Goal: Entertainment & Leisure: Consume media (video, audio)

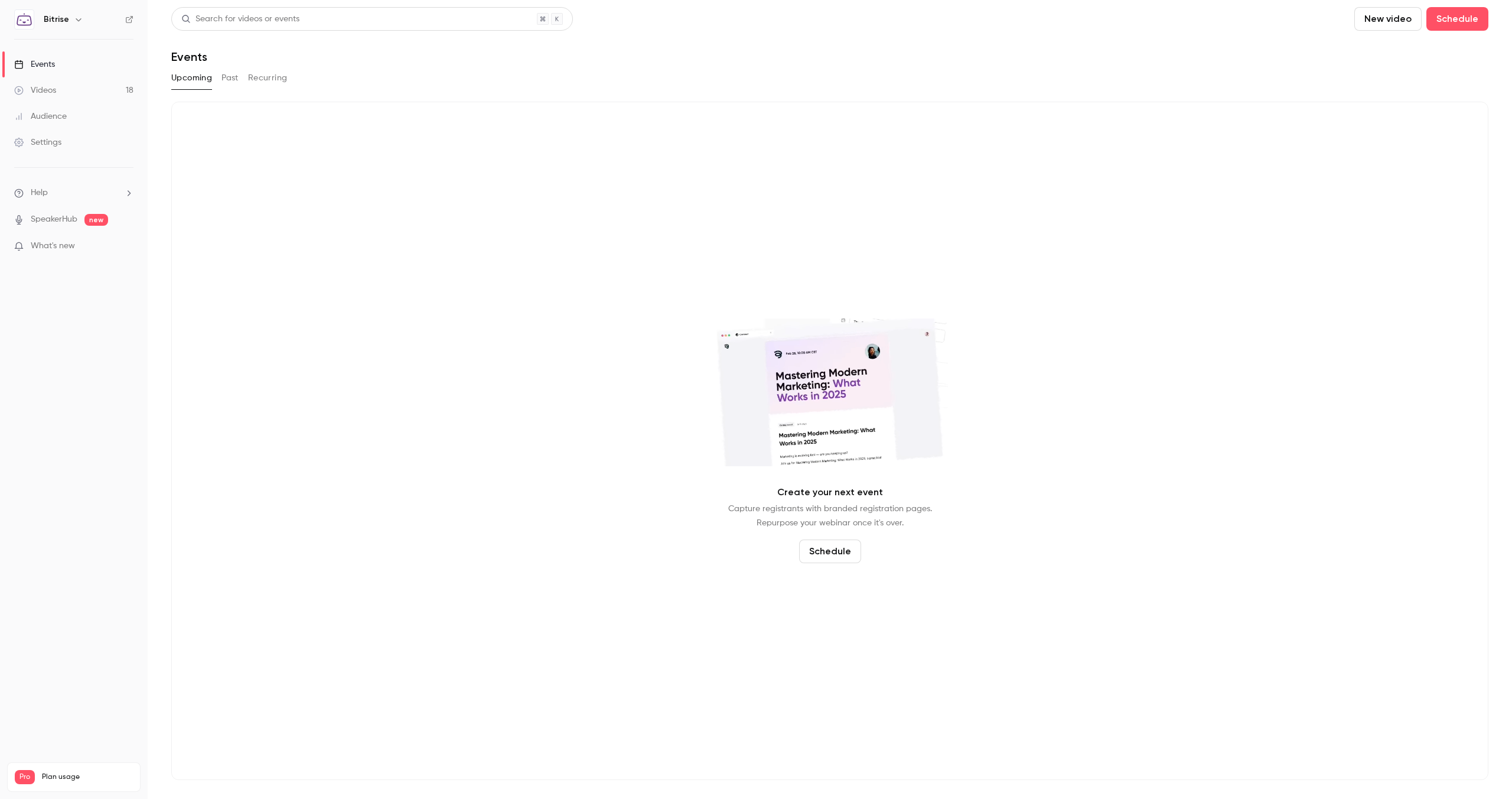
click at [233, 71] on button "Past" at bounding box center [230, 78] width 17 height 19
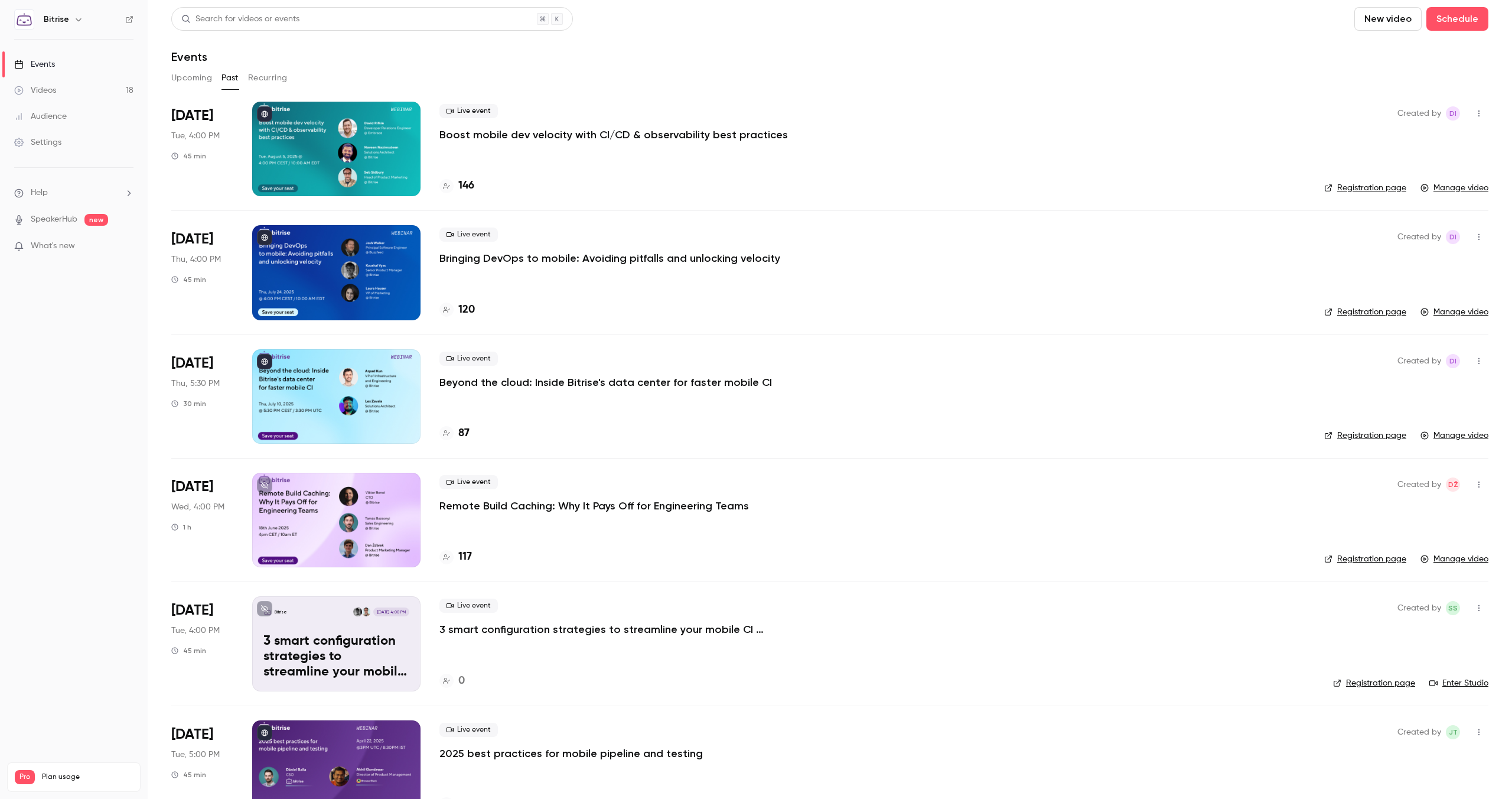
click at [541, 259] on p "Bringing DevOps to mobile: Avoiding pitfalls and unlocking velocity" at bounding box center [610, 258] width 341 height 15
